Goal: Information Seeking & Learning: Learn about a topic

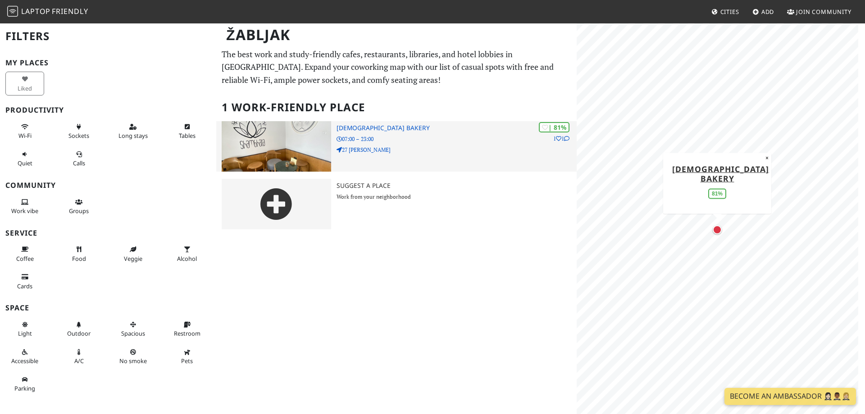
click at [307, 137] on img at bounding box center [277, 146] width 110 height 50
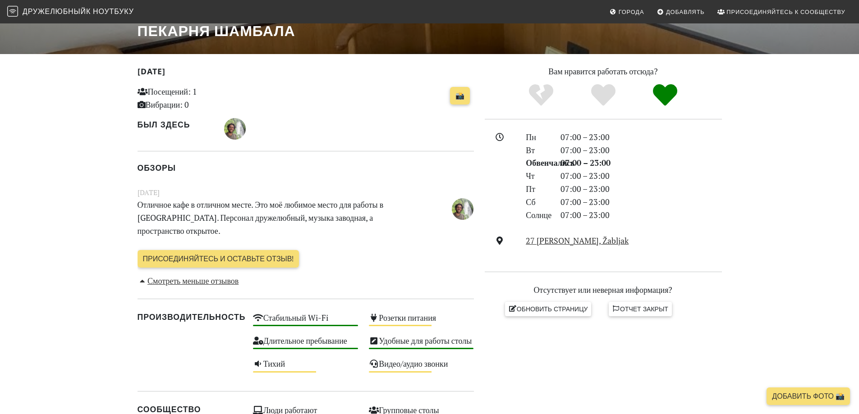
scroll to position [180, 0]
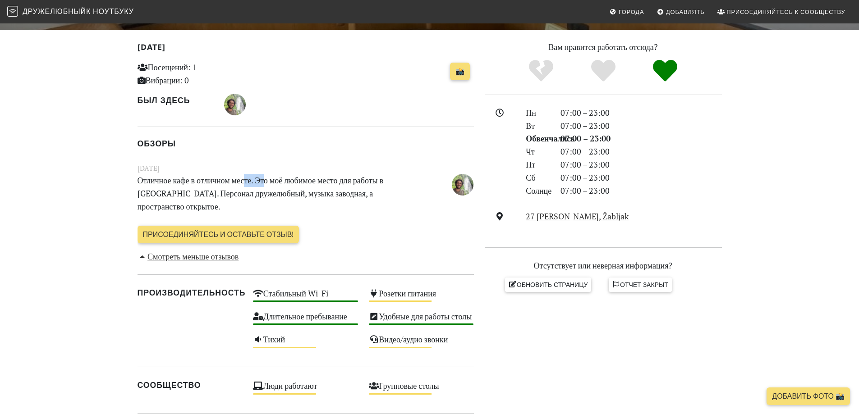
drag, startPoint x: 258, startPoint y: 178, endPoint x: 325, endPoint y: 179, distance: 67.2
click at [309, 179] on font "Отличное кафе в отличном месте. Это моё любимое место для работы в Жабляке. Пер…" at bounding box center [260, 193] width 246 height 37
drag, startPoint x: 382, startPoint y: 183, endPoint x: 393, endPoint y: 183, distance: 10.8
click at [384, 183] on font "Отличное кафе в отличном месте. Это моё любимое место для работы в Жабляке. Пер…" at bounding box center [260, 193] width 246 height 37
click at [305, 183] on font "Отличное кафе в отличном месте. Это моё любимое место для работы в Жабляке. Пер…" at bounding box center [260, 193] width 246 height 37
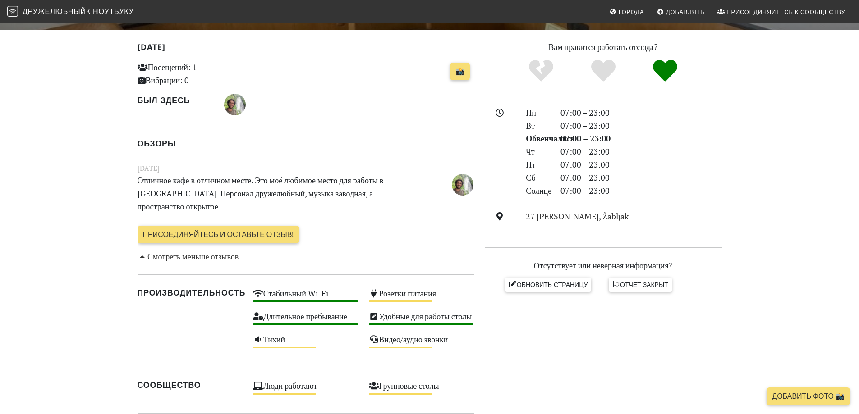
drag, startPoint x: 199, startPoint y: 188, endPoint x: 232, endPoint y: 192, distance: 33.1
click at [223, 190] on font "Отличное кафе в отличном месте. Это моё любимое место для работы в Жабляке. Пер…" at bounding box center [260, 193] width 246 height 37
drag, startPoint x: 283, startPoint y: 196, endPoint x: 327, endPoint y: 196, distance: 44.6
click at [315, 196] on font "Отличное кафе в отличном месте. Это моё любимое место для работы в Жабляке. Пер…" at bounding box center [260, 193] width 246 height 37
drag, startPoint x: 341, startPoint y: 194, endPoint x: 379, endPoint y: 192, distance: 38.8
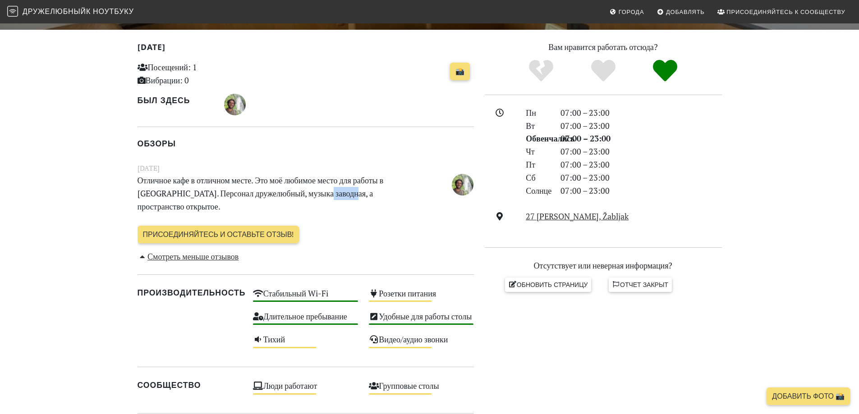
click at [370, 192] on font "Отличное кафе в отличном месте. Это моё любимое место для работы в Жабляке. Пер…" at bounding box center [260, 193] width 246 height 37
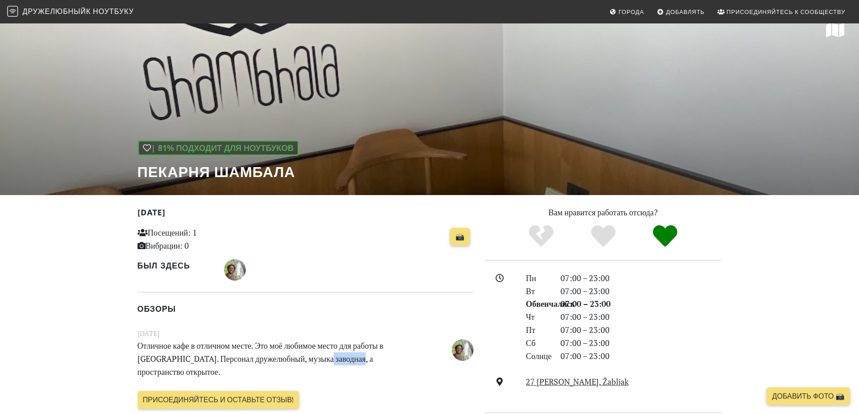
scroll to position [0, 0]
